Goal: Information Seeking & Learning: Learn about a topic

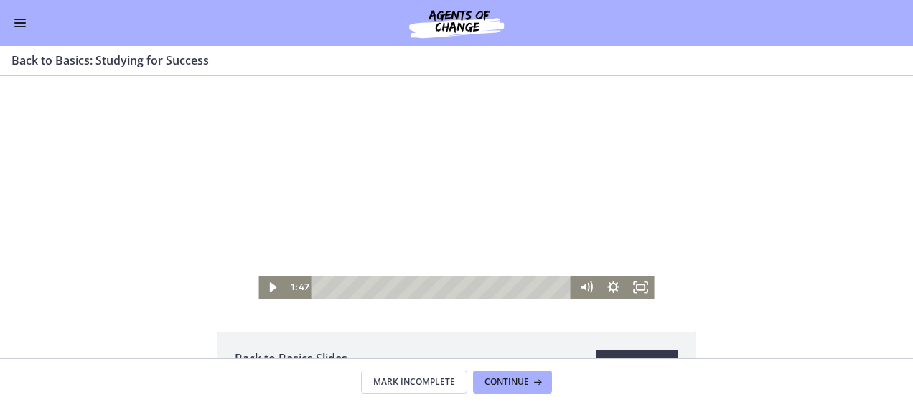
scroll to position [167, 0]
click at [15, 24] on button "Enable menu" at bounding box center [19, 22] width 17 height 17
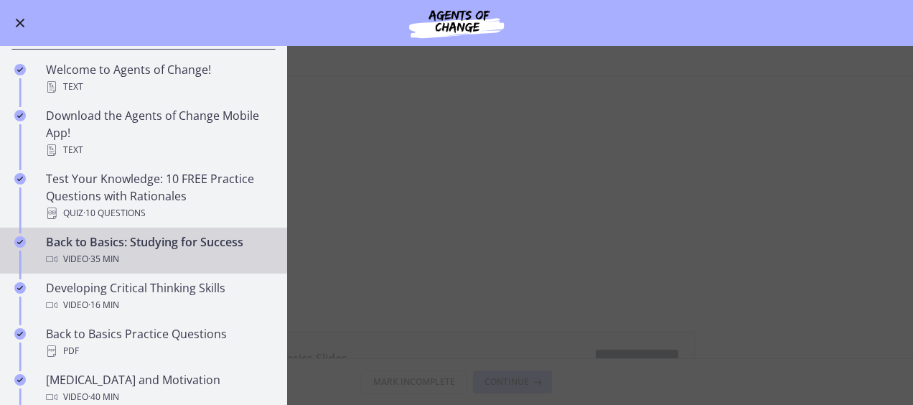
scroll to position [239, 0]
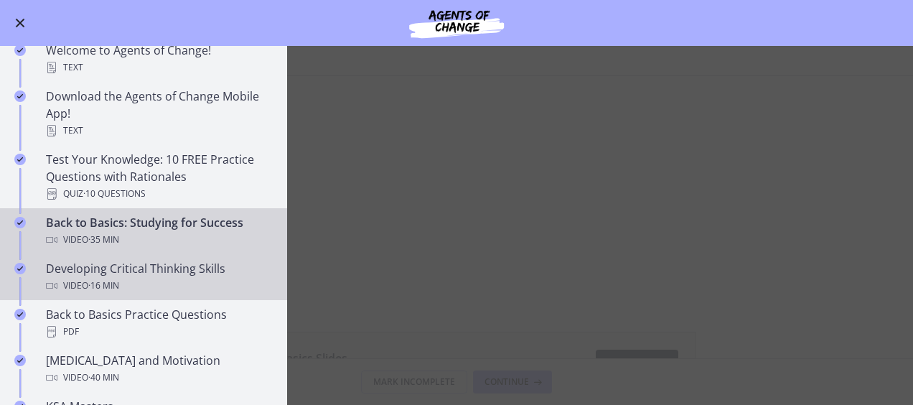
click at [171, 271] on div "Developing Critical Thinking Skills Video · 16 min" at bounding box center [158, 277] width 224 height 34
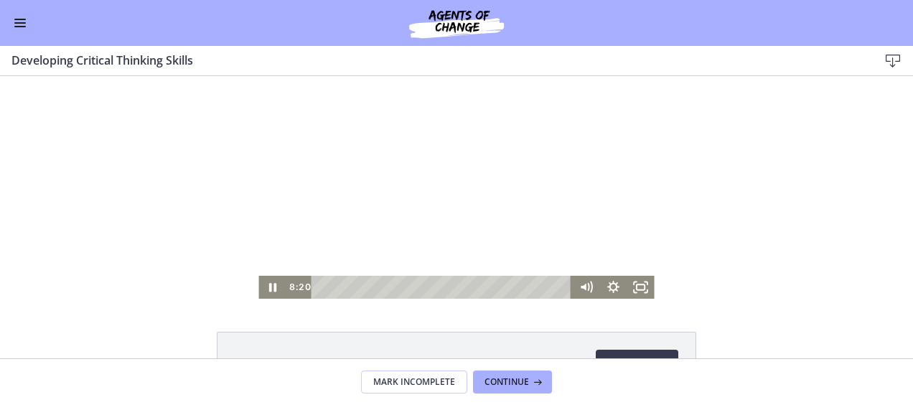
click at [439, 181] on div at bounding box center [455, 187] width 395 height 222
click at [410, 178] on div at bounding box center [455, 187] width 395 height 222
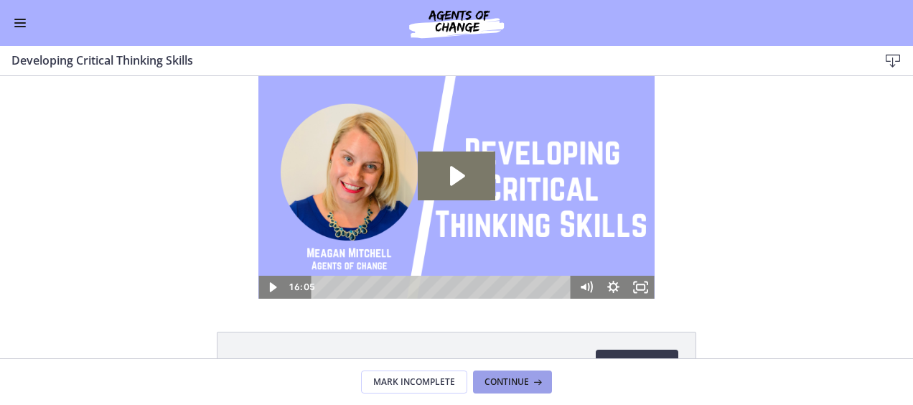
click at [488, 380] on span "Continue" at bounding box center [506, 381] width 44 height 11
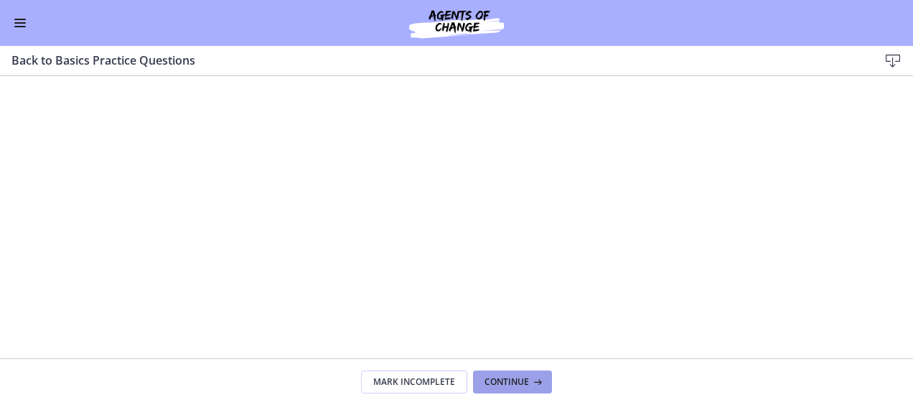
click at [543, 383] on button "Continue" at bounding box center [512, 381] width 79 height 23
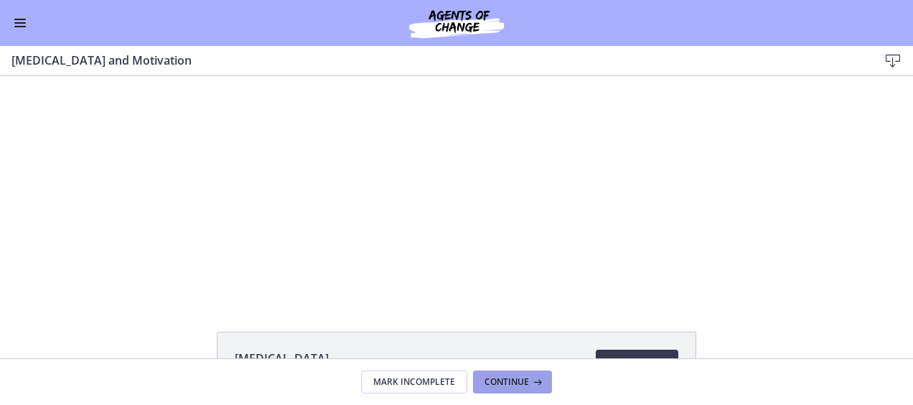
click at [517, 383] on span "Continue" at bounding box center [506, 381] width 44 height 11
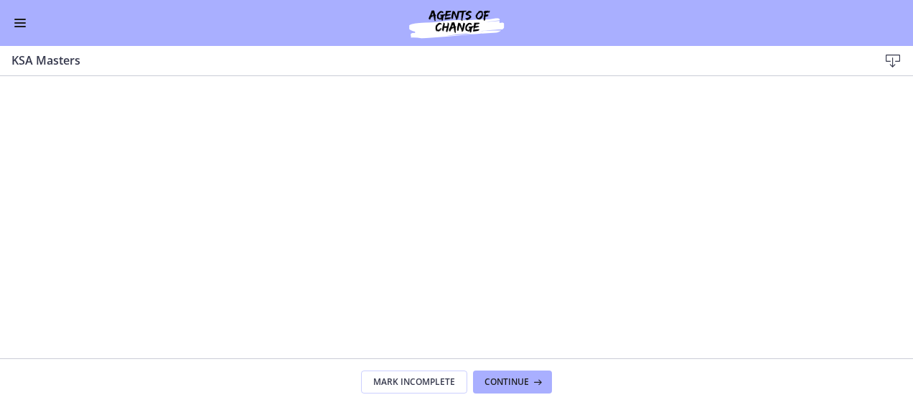
click at [17, 19] on span "Enable menu" at bounding box center [19, 19] width 11 height 1
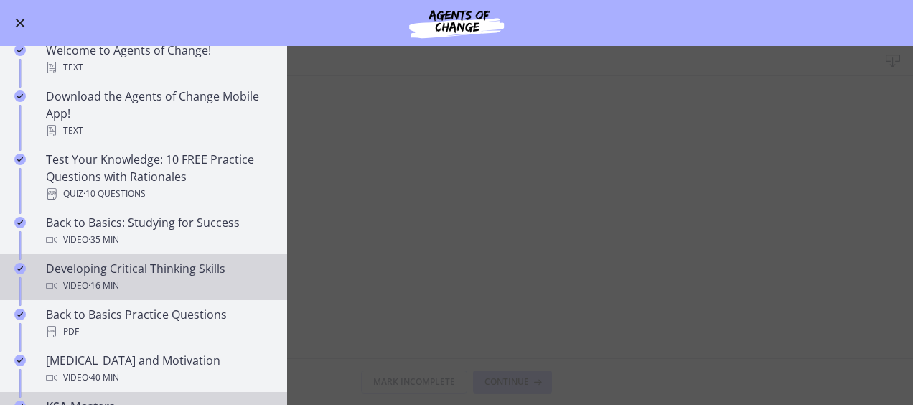
click at [192, 272] on div "Developing Critical Thinking Skills Video · 16 min" at bounding box center [158, 277] width 224 height 34
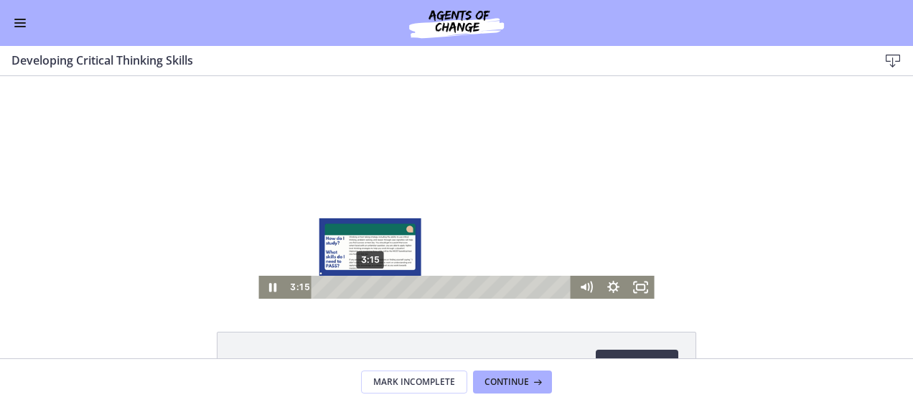
click at [365, 286] on div "3:15" at bounding box center [444, 287] width 244 height 23
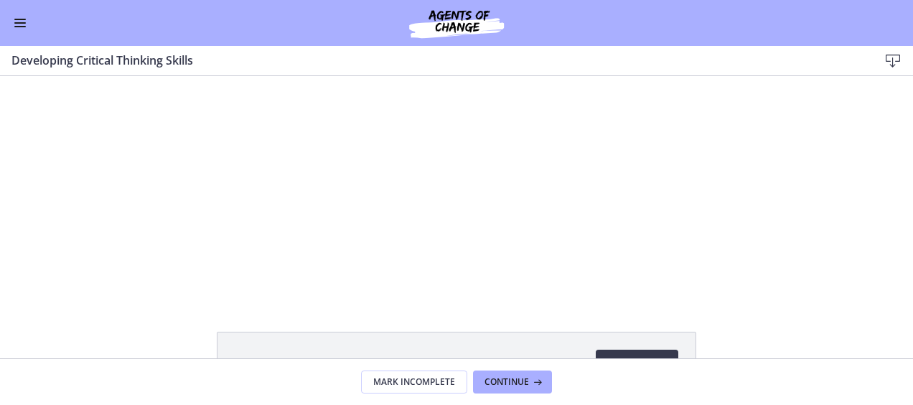
click at [11, 20] on div "Go to Dashboard" at bounding box center [456, 23] width 913 height 46
click at [14, 22] on button "Enable menu" at bounding box center [19, 22] width 17 height 17
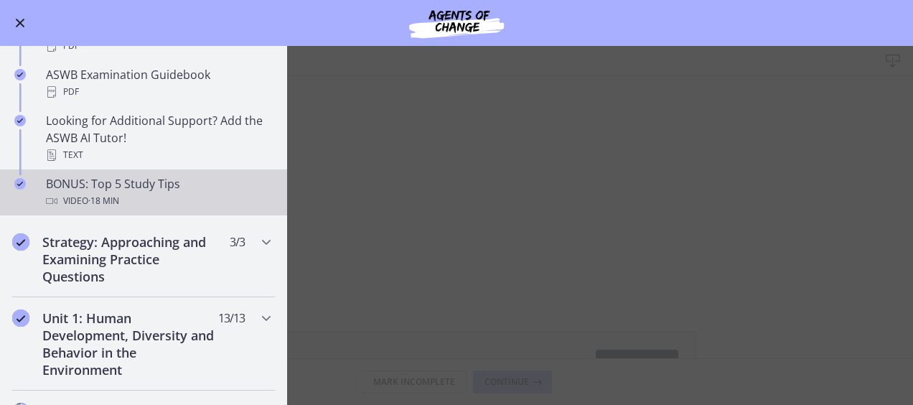
scroll to position [646, 0]
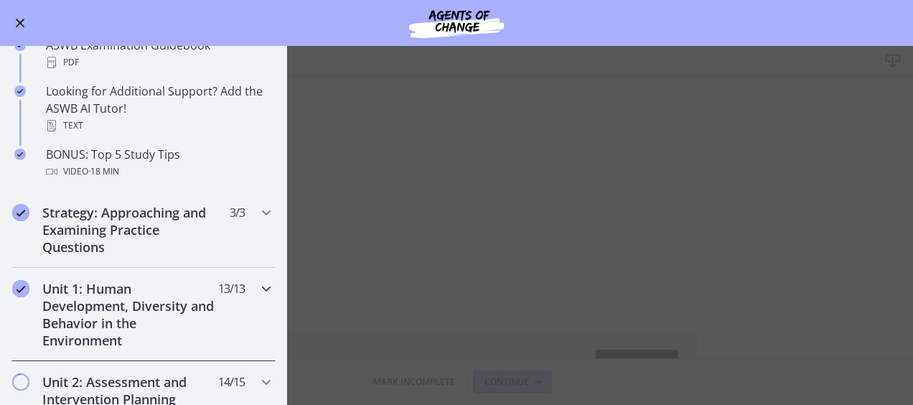
click at [91, 286] on h2 "Unit 1: Human Development, Diversity and Behavior in the Environment" at bounding box center [129, 314] width 175 height 69
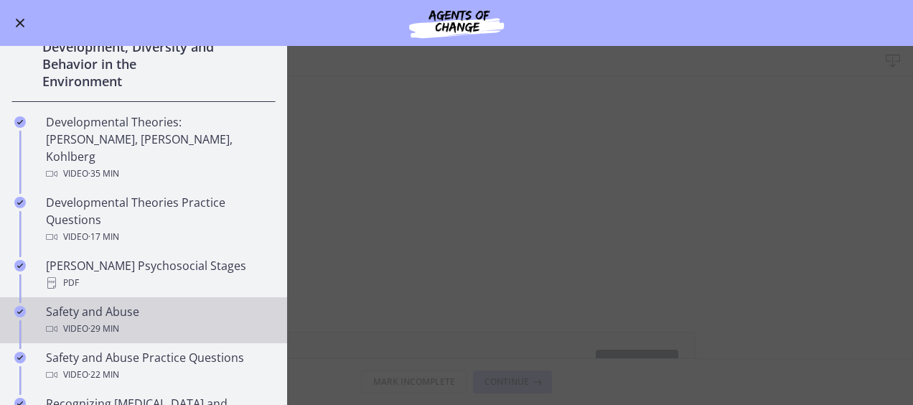
scroll to position [334, 0]
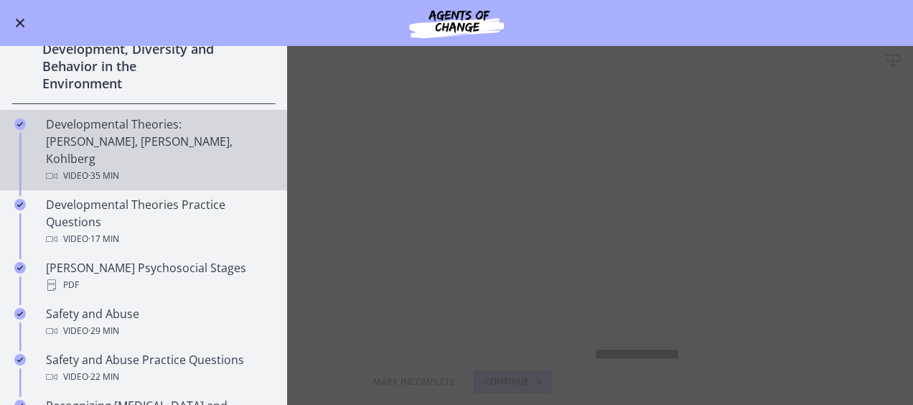
click at [126, 129] on div "Developmental Theories: [PERSON_NAME], [PERSON_NAME], Kohlberg Video · 35 min" at bounding box center [158, 150] width 224 height 69
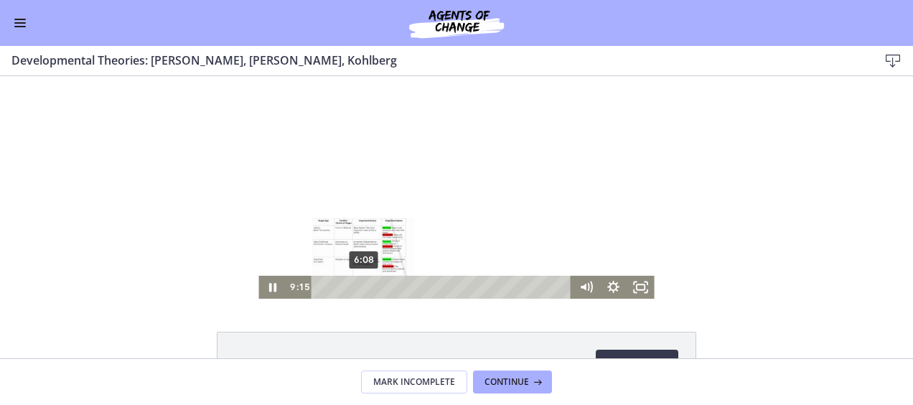
click at [359, 288] on div "6:08" at bounding box center [444, 287] width 244 height 23
click at [393, 165] on div at bounding box center [455, 187] width 395 height 222
